Goal: Transaction & Acquisition: Purchase product/service

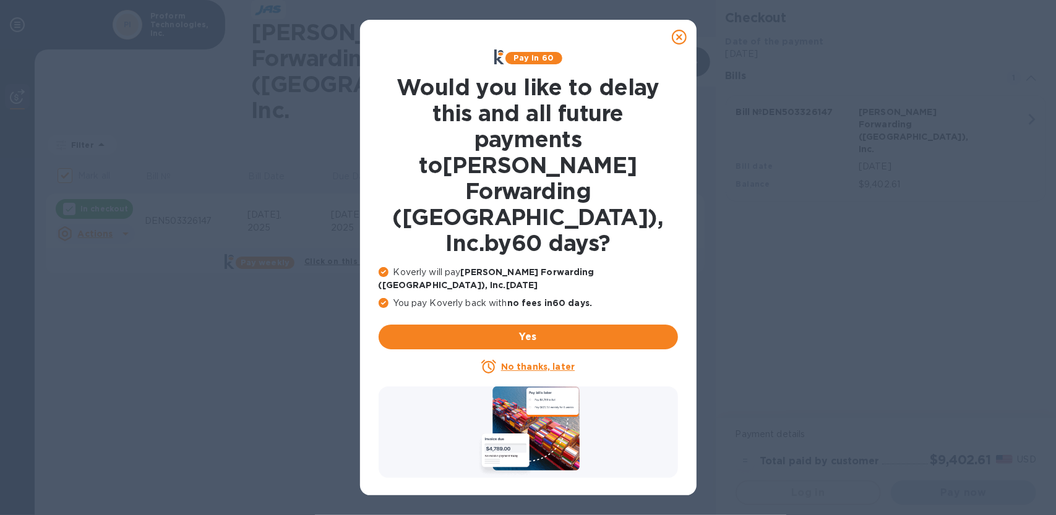
click at [533, 362] on u "No thanks, later" at bounding box center [538, 367] width 74 height 10
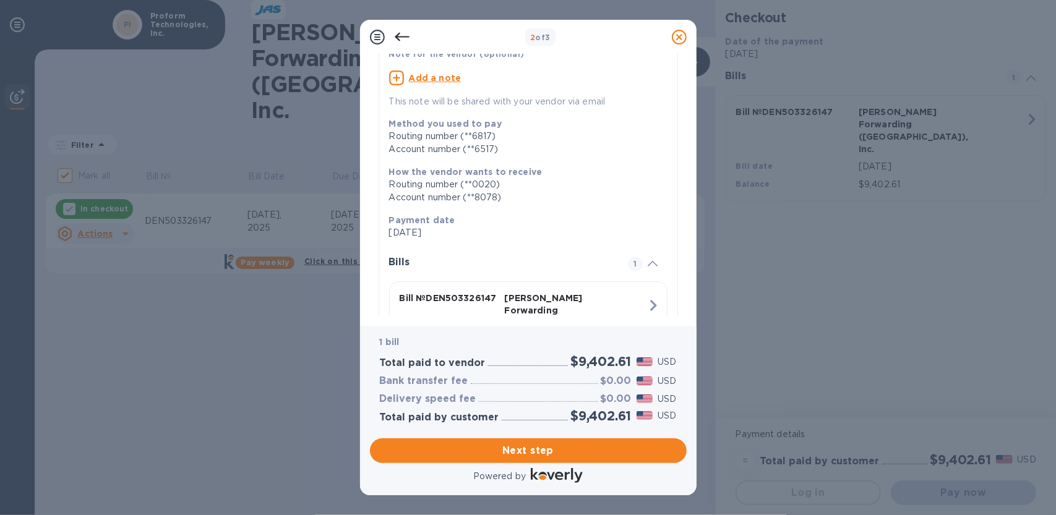
scroll to position [184, 0]
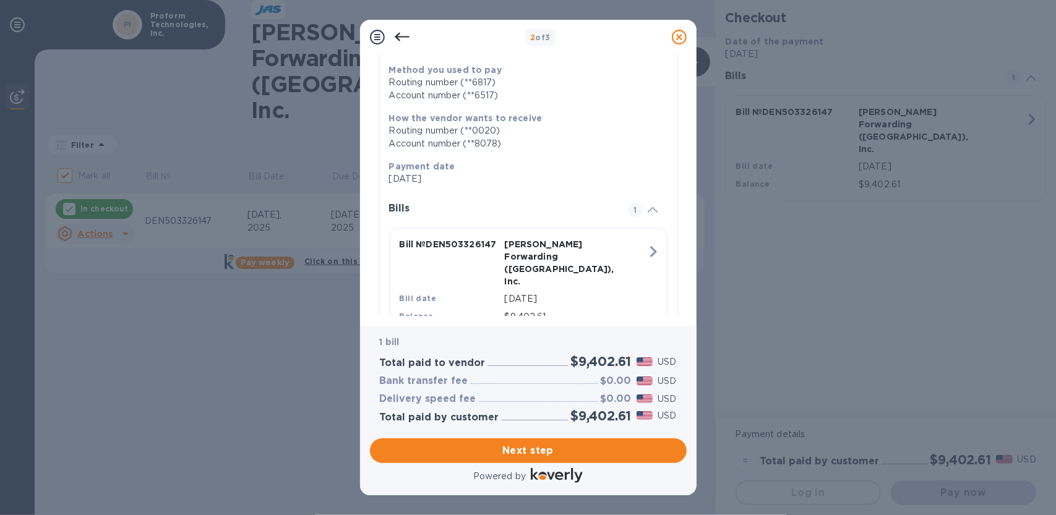
click at [411, 173] on p "[DATE]" at bounding box center [523, 179] width 268 height 13
click at [649, 241] on icon "button" at bounding box center [653, 252] width 22 height 22
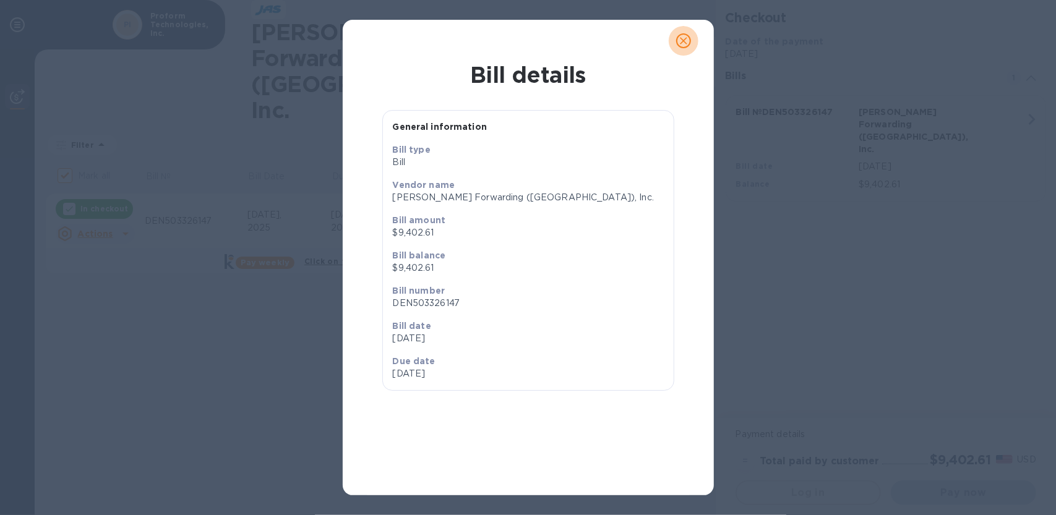
drag, startPoint x: 686, startPoint y: 32, endPoint x: 685, endPoint y: 38, distance: 6.3
click at [685, 36] on button "close" at bounding box center [684, 41] width 30 height 30
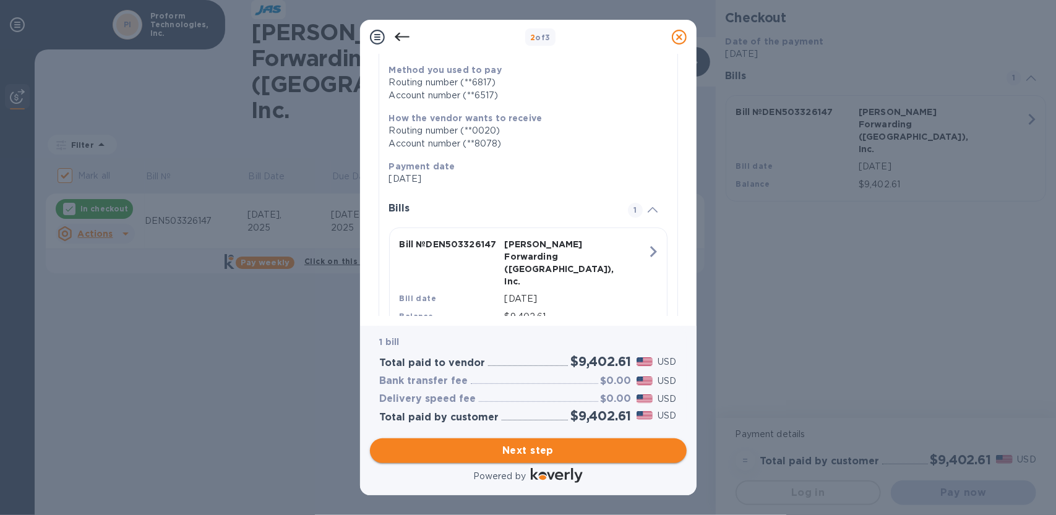
click at [523, 455] on span "Next step" at bounding box center [528, 450] width 297 height 15
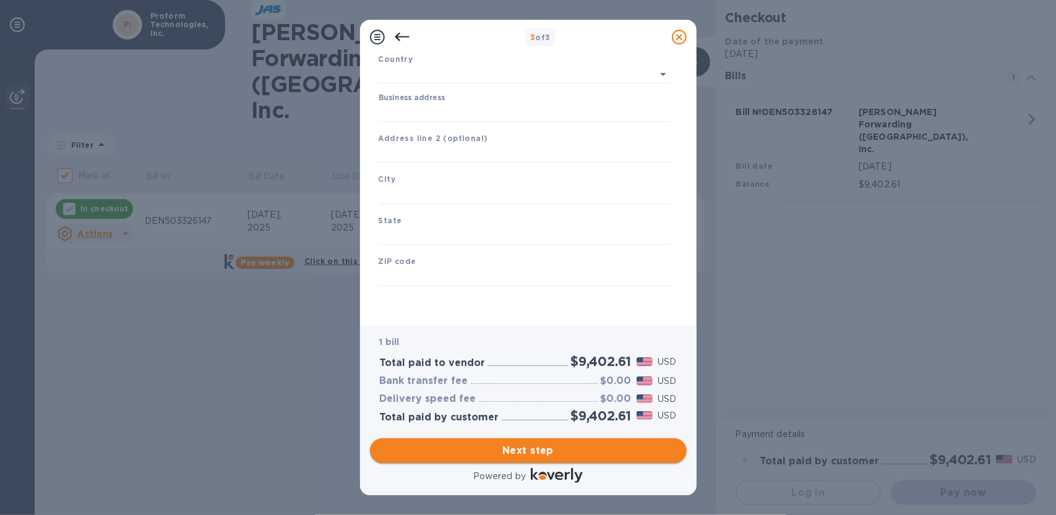
scroll to position [90, 0]
type input "[GEOGRAPHIC_DATA]"
click at [445, 111] on input "Business address" at bounding box center [524, 112] width 292 height 19
type input "[STREET_ADDRESS]"
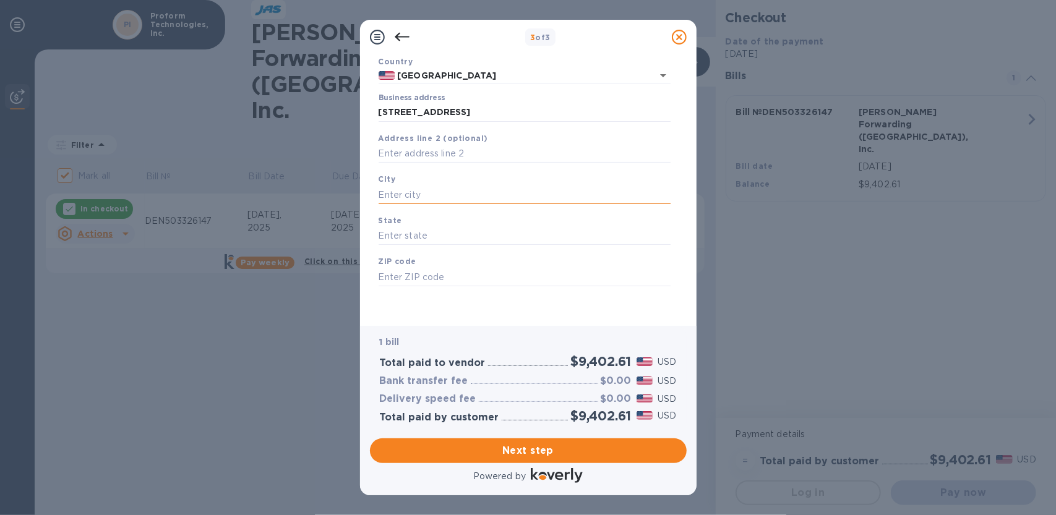
click at [424, 194] on input "text" at bounding box center [524, 195] width 292 height 19
type input "Riverton"
type input "WY"
type input "82501"
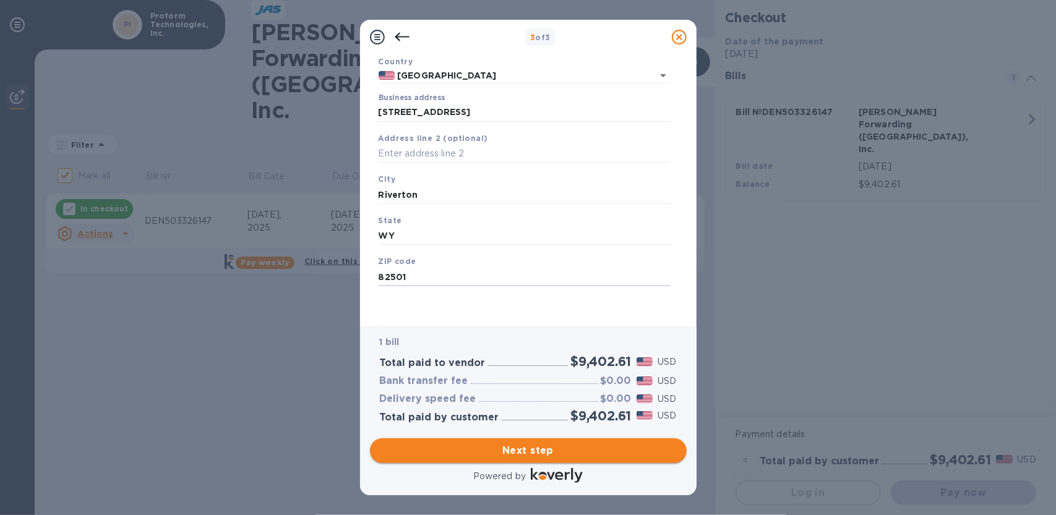
click at [528, 453] on span "Next step" at bounding box center [528, 450] width 297 height 15
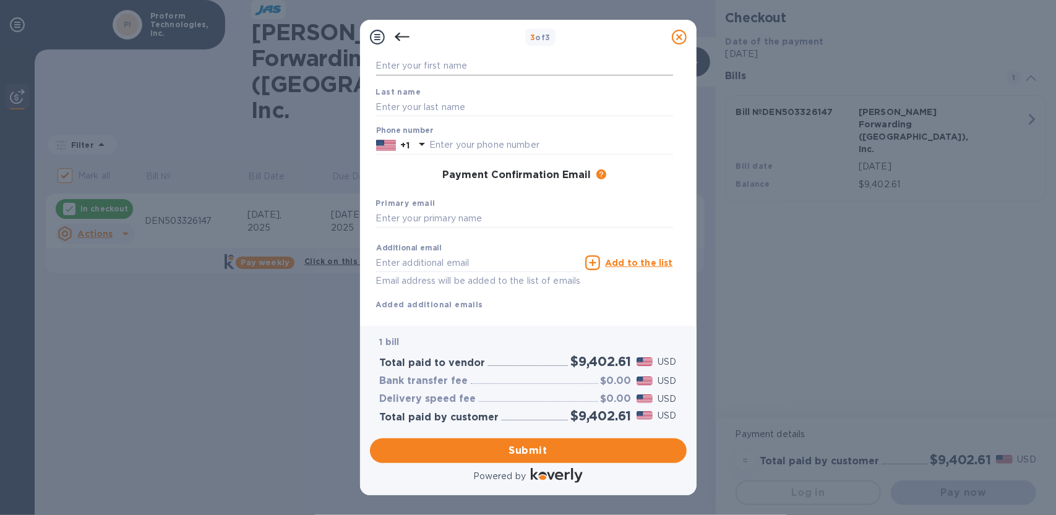
click at [428, 65] on input "text" at bounding box center [524, 66] width 297 height 19
type input "[PERSON_NAME]"
type input "Technologies"
type input "3078512178"
type input "[PERSON_NAME][EMAIL_ADDRESS][DOMAIN_NAME]"
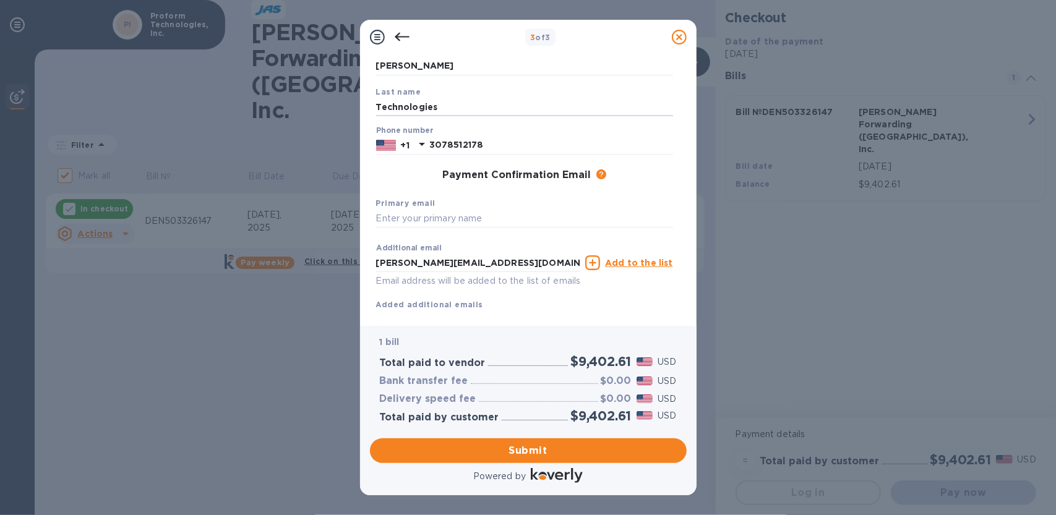
drag, startPoint x: 447, startPoint y: 106, endPoint x: 289, endPoint y: 118, distance: 157.5
click at [289, 118] on div "3 of 3 Payment Contact Information First name [PERSON_NAME] Last name Technolog…" at bounding box center [528, 257] width 1056 height 515
type input "[PERSON_NAME]"
click at [424, 223] on input "text" at bounding box center [524, 219] width 297 height 19
click at [490, 223] on input "[PERSON_NAME][EMAIL_ADDRESS][DOMAIN_NAME]," at bounding box center [524, 219] width 297 height 19
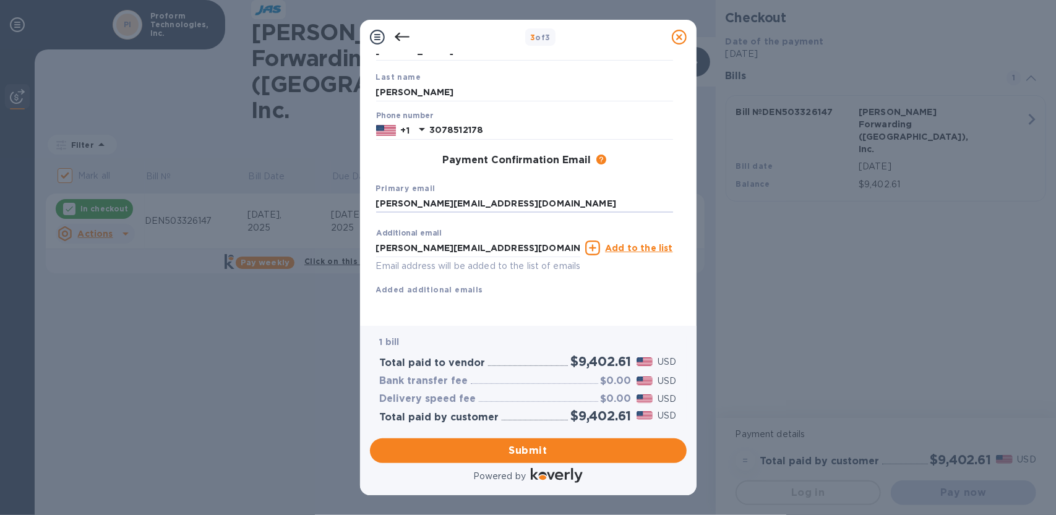
scroll to position [119, 0]
type input "[PERSON_NAME][EMAIL_ADDRESS][DOMAIN_NAME]"
click at [527, 447] on span "Submit" at bounding box center [528, 450] width 297 height 15
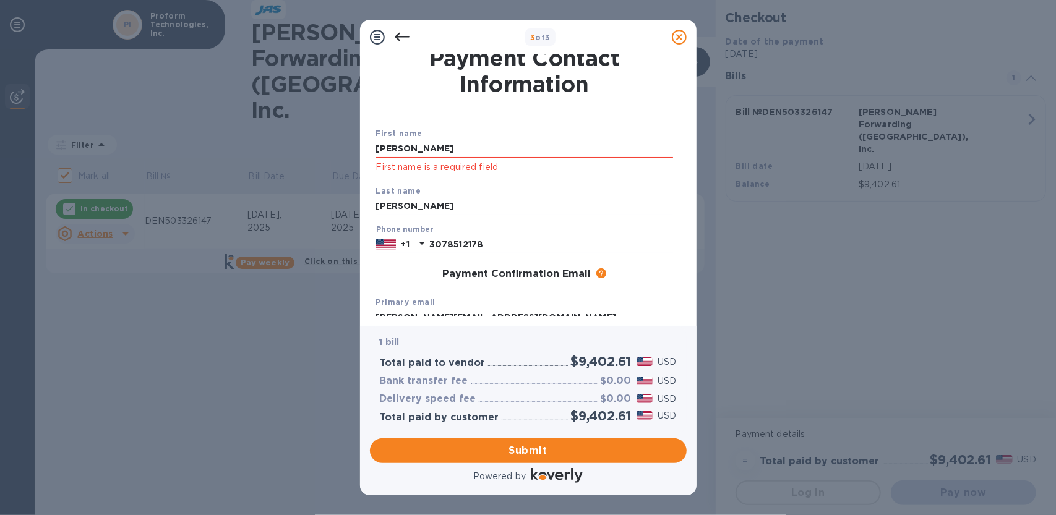
scroll to position [0, 0]
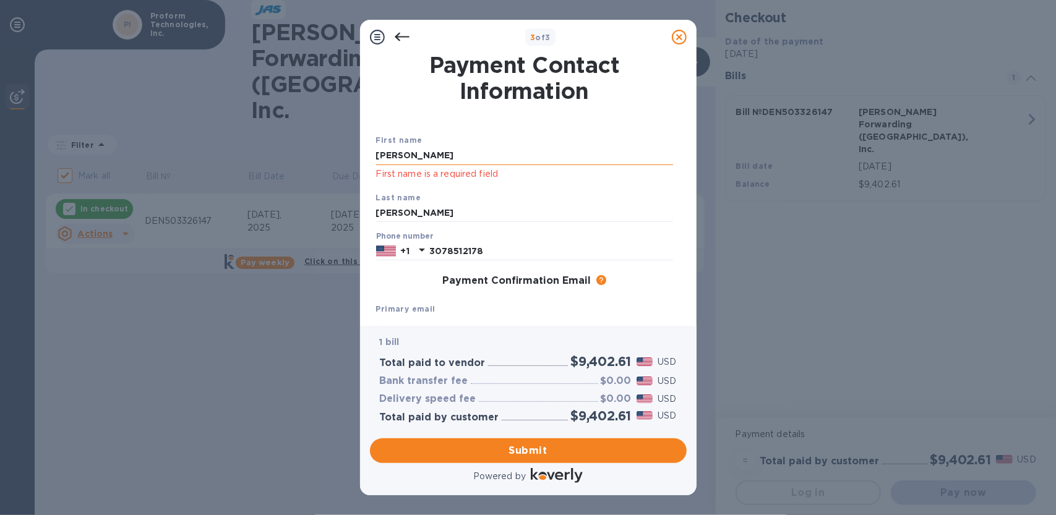
click at [423, 160] on input "[PERSON_NAME]" at bounding box center [524, 156] width 297 height 19
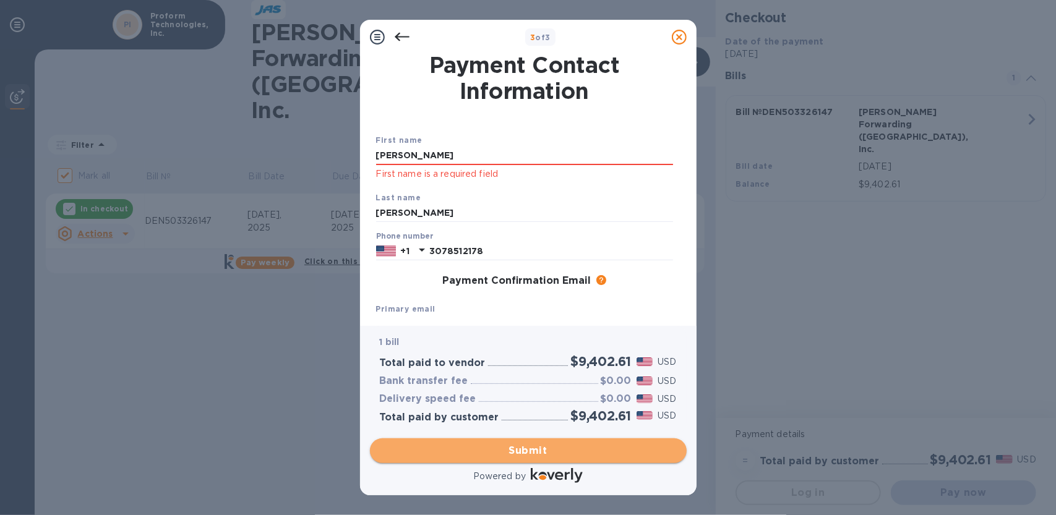
click at [534, 452] on span "Submit" at bounding box center [528, 450] width 297 height 15
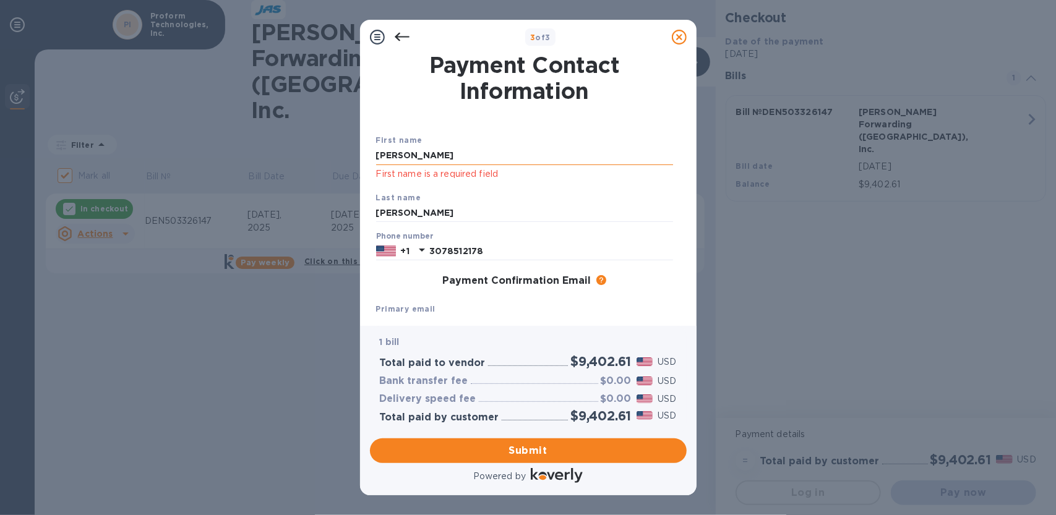
click at [404, 156] on input "[PERSON_NAME]" at bounding box center [524, 156] width 297 height 19
drag, startPoint x: 404, startPoint y: 156, endPoint x: 327, endPoint y: 153, distance: 78.0
click at [334, 154] on div "3 of 3 Payment Contact Information First name [PERSON_NAME] First name is a req…" at bounding box center [528, 257] width 1056 height 515
type input "[PERSON_NAME]"
click at [537, 443] on span "Submit" at bounding box center [528, 450] width 297 height 15
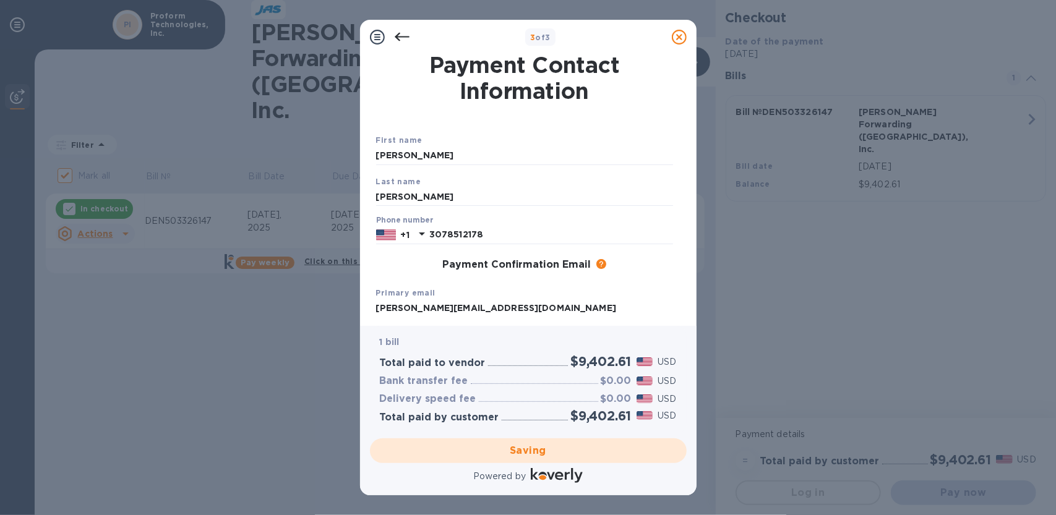
checkbox input "false"
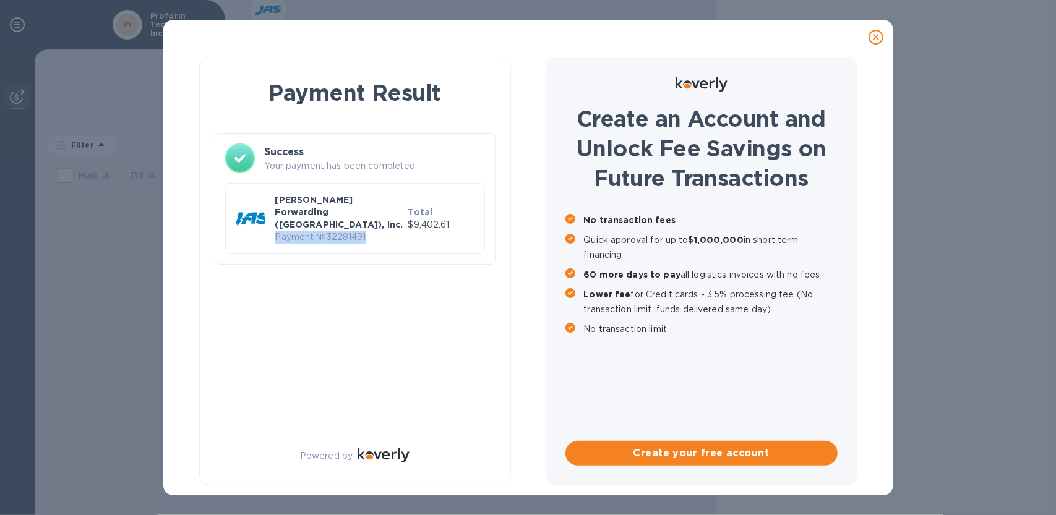
drag, startPoint x: 364, startPoint y: 215, endPoint x: 273, endPoint y: 224, distance: 90.7
click at [273, 224] on div "[PERSON_NAME] Forwarding ([GEOGRAPHIC_DATA]), Inc. Payment № 32281491 Total $9,…" at bounding box center [355, 218] width 244 height 55
copy p "Payment № 32281491"
